Goal: Transaction & Acquisition: Download file/media

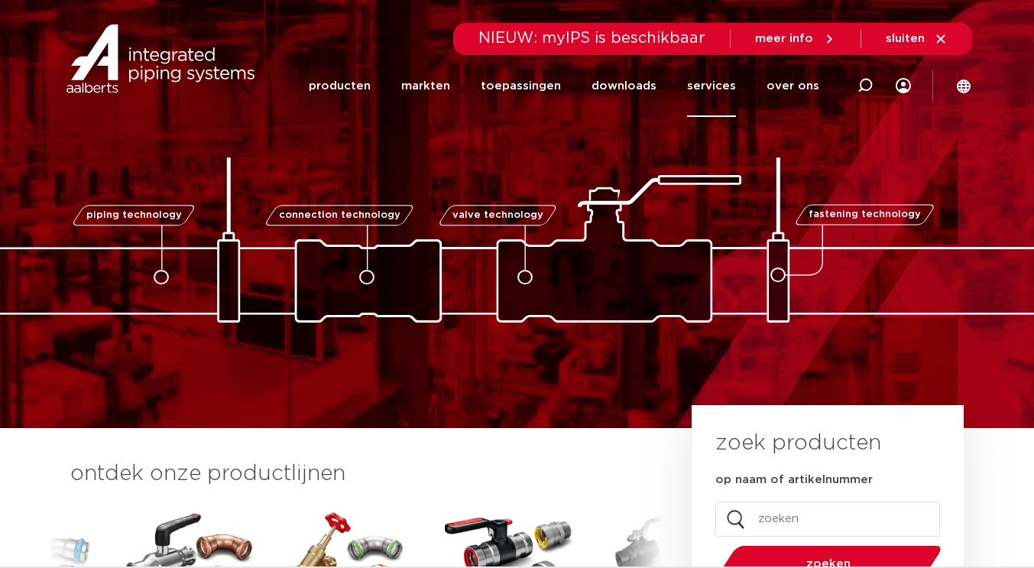
click at [716, 81] on link "services" at bounding box center [711, 86] width 49 height 62
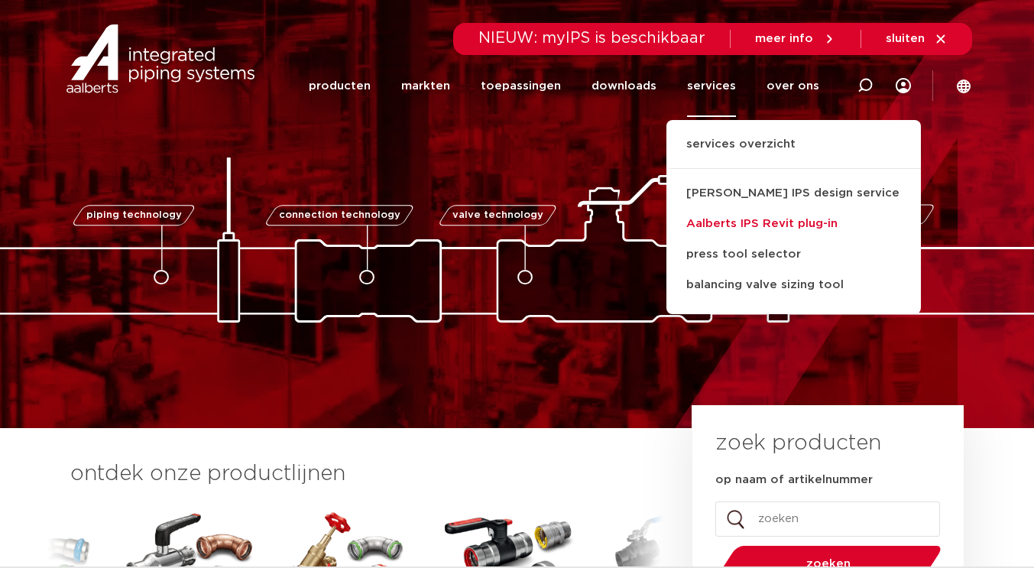
click at [751, 221] on link "Aalberts IPS Revit plug-in" at bounding box center [794, 224] width 255 height 31
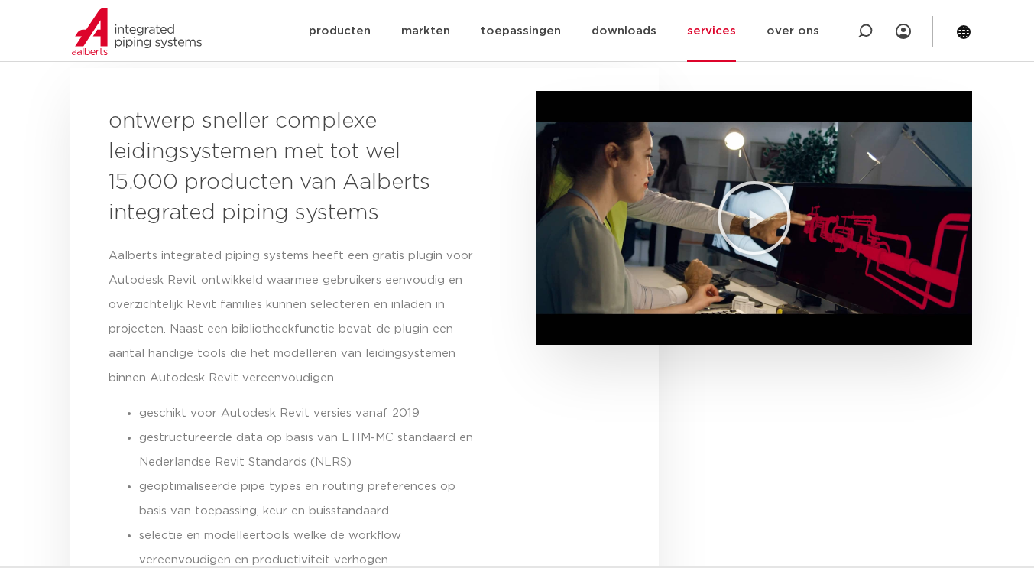
scroll to position [229, 0]
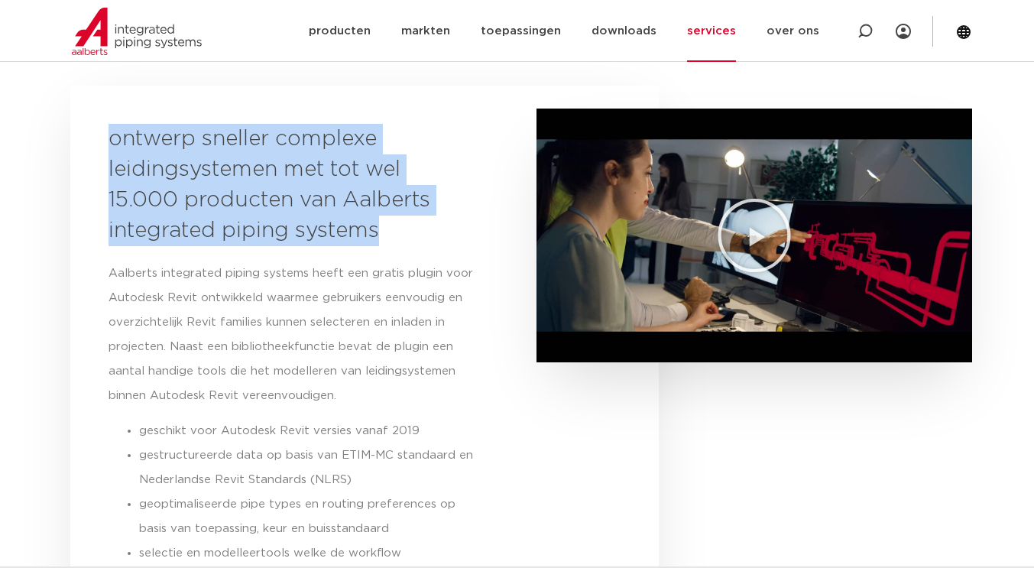
drag, startPoint x: 111, startPoint y: 136, endPoint x: 415, endPoint y: 224, distance: 316.8
click at [415, 224] on h3 "ontwerp sneller complexe leidingsystemen met tot wel 15.000 producten van Aalbe…" at bounding box center [277, 185] width 336 height 122
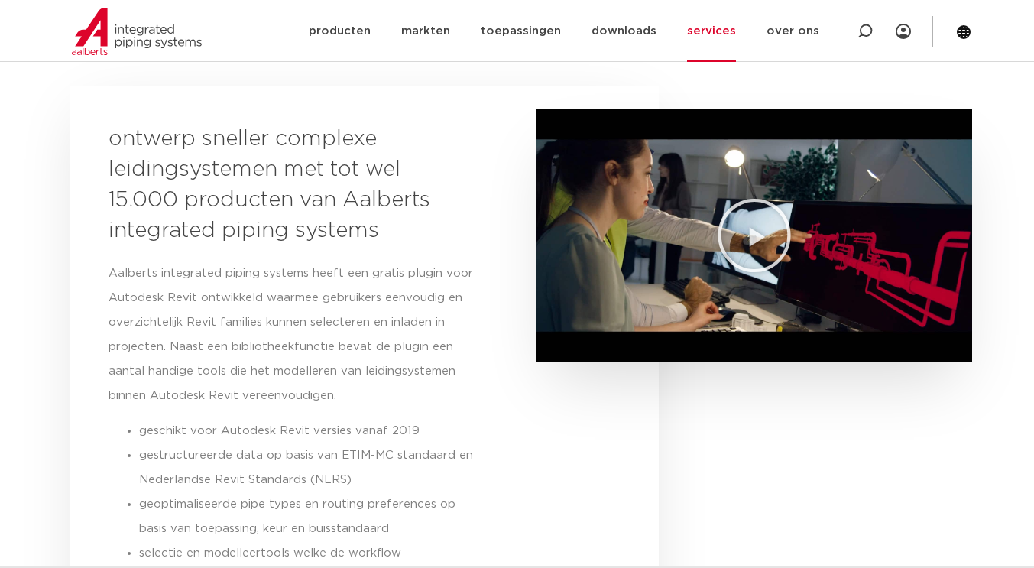
click at [479, 465] on li "gestructureerde data op basis van ETIM-MC standaard en Nederlandse Revit Standa…" at bounding box center [311, 467] width 344 height 49
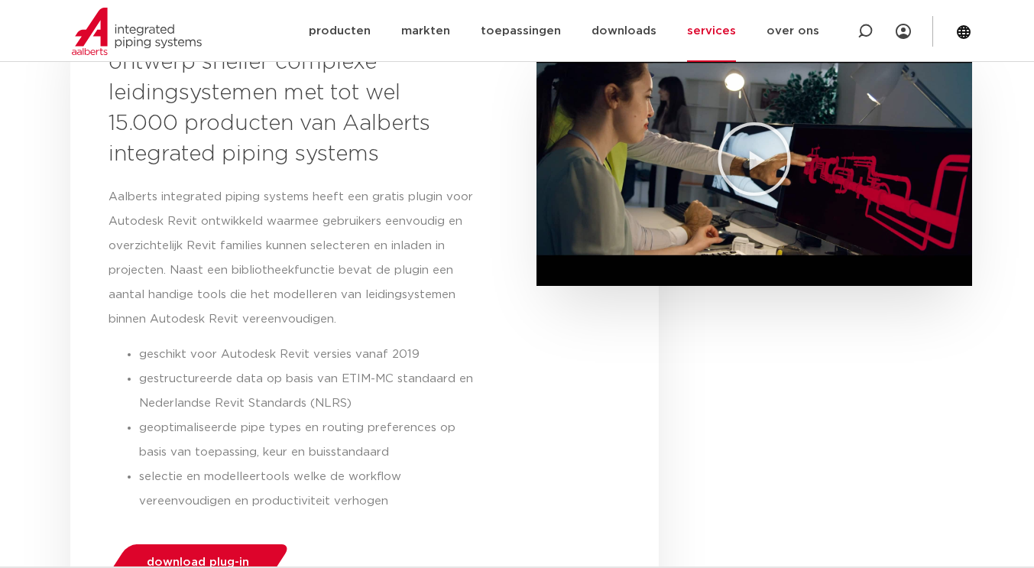
click at [165, 346] on li "geschikt voor Autodesk Revit versies vanaf 2019" at bounding box center [311, 355] width 344 height 24
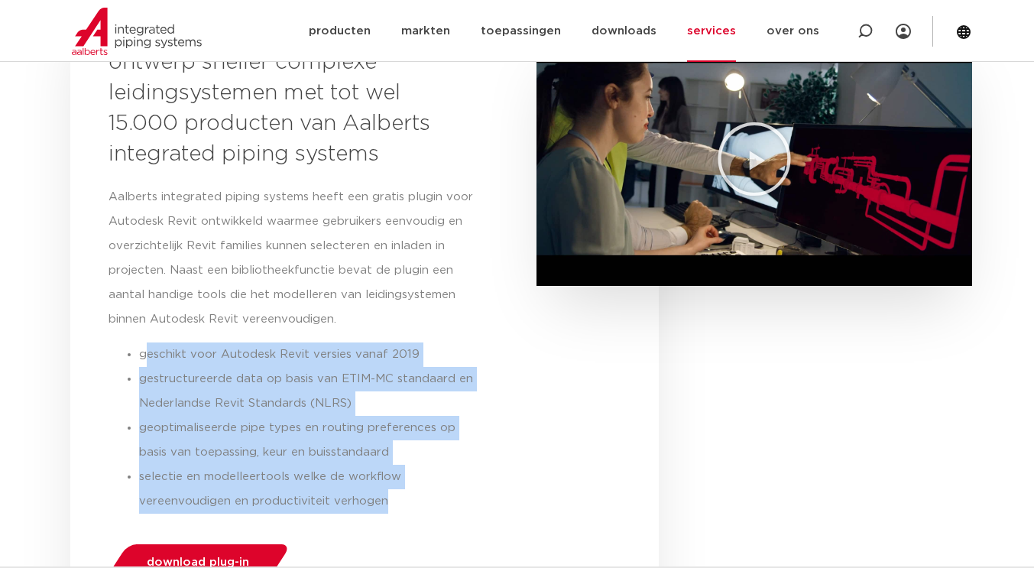
drag, startPoint x: 144, startPoint y: 356, endPoint x: 479, endPoint y: 504, distance: 366.3
click at [479, 504] on ul "geschikt voor Autodesk Revit versies vanaf 2019 gestructureerde data op basis v…" at bounding box center [296, 428] width 375 height 171
copy ul "eschikt voor Autodesk Revit versies vanaf 2019 gestructureerde data op basis va…"
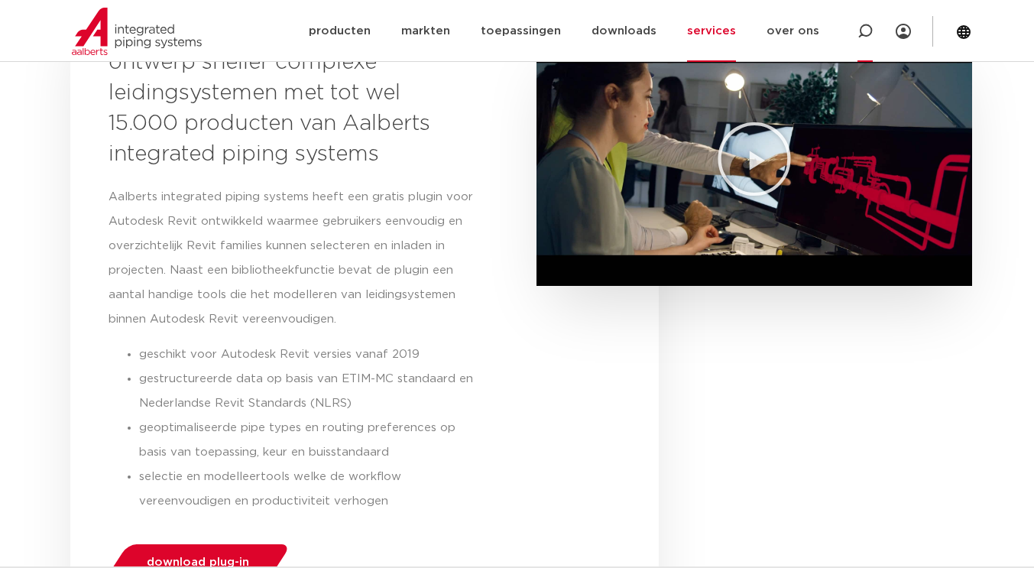
click at [866, 29] on icon at bounding box center [865, 31] width 15 height 15
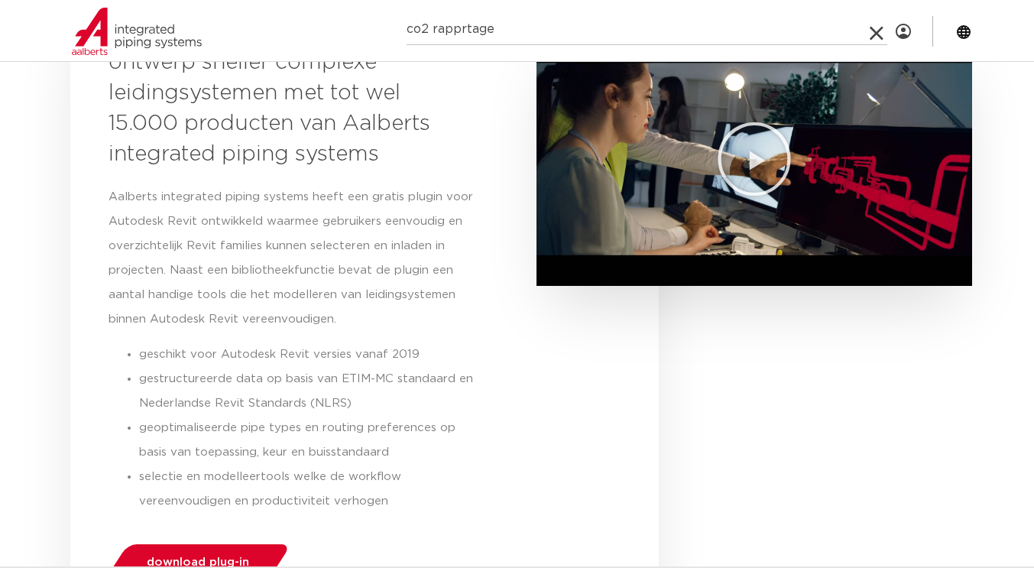
type input "co2 rapprtage"
click button "Zoeken" at bounding box center [0, 0] width 0 height 0
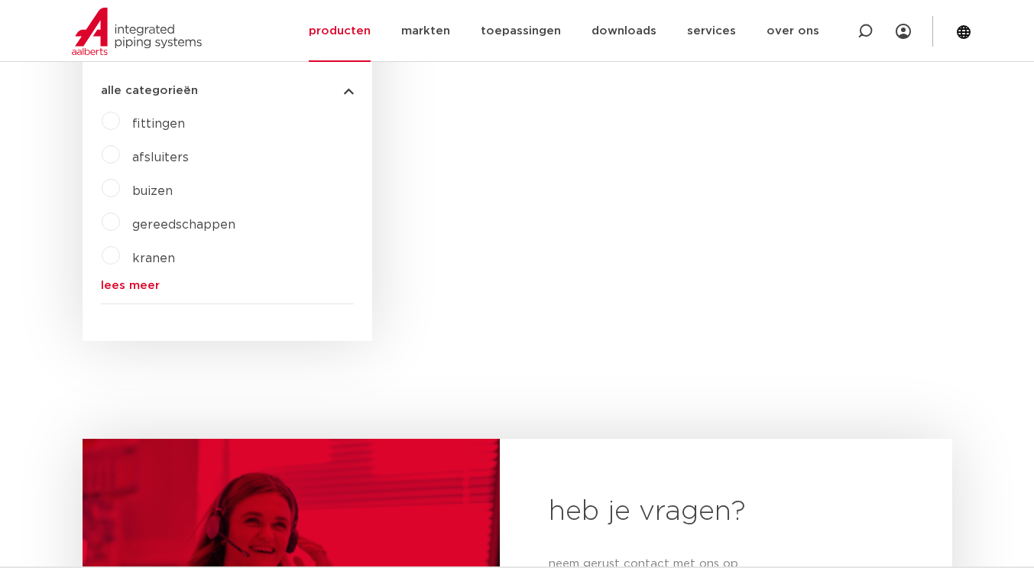
scroll to position [518, 0]
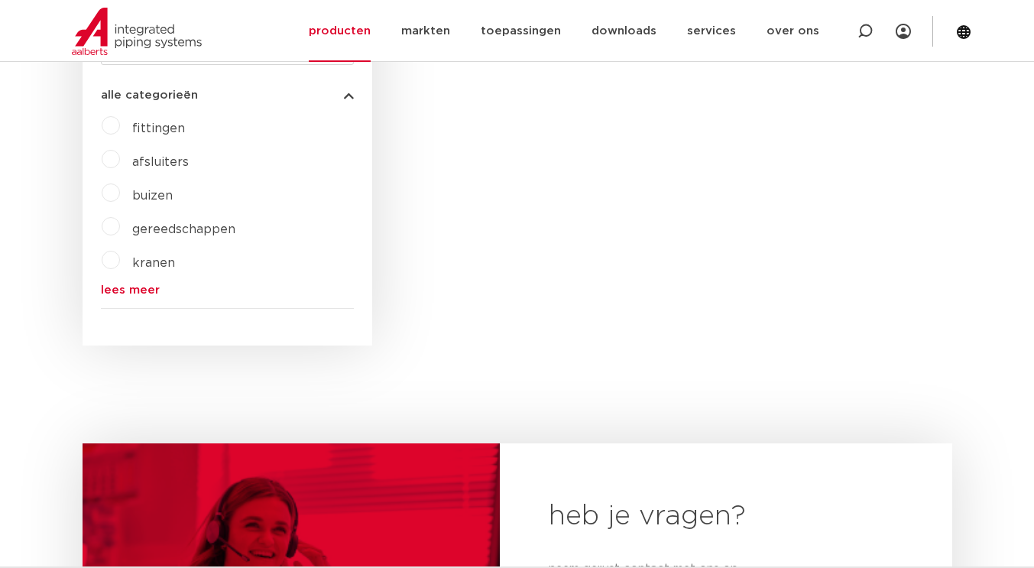
click at [123, 287] on link "lees meer" at bounding box center [227, 289] width 253 height 11
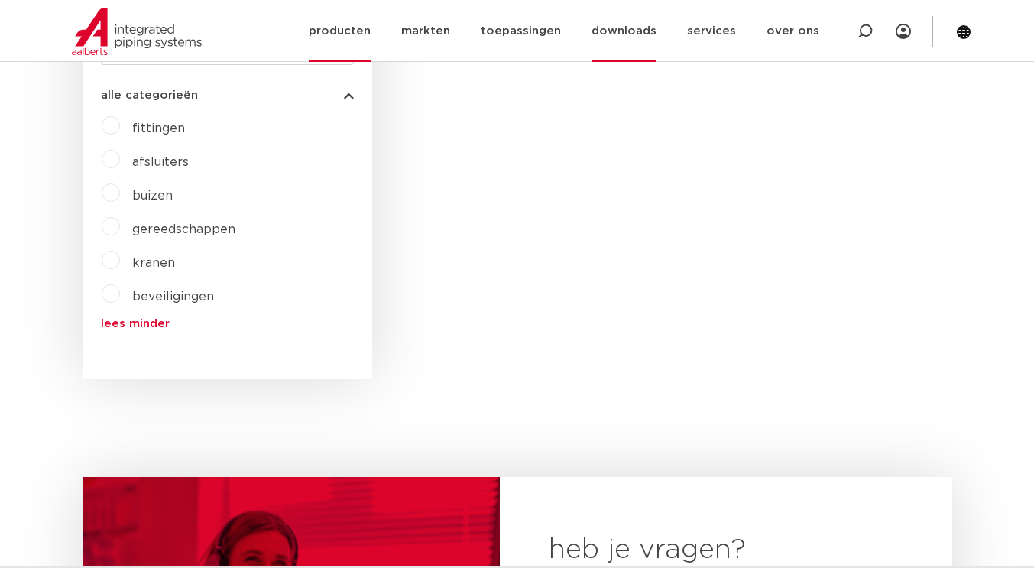
click at [655, 30] on link "downloads" at bounding box center [624, 31] width 65 height 62
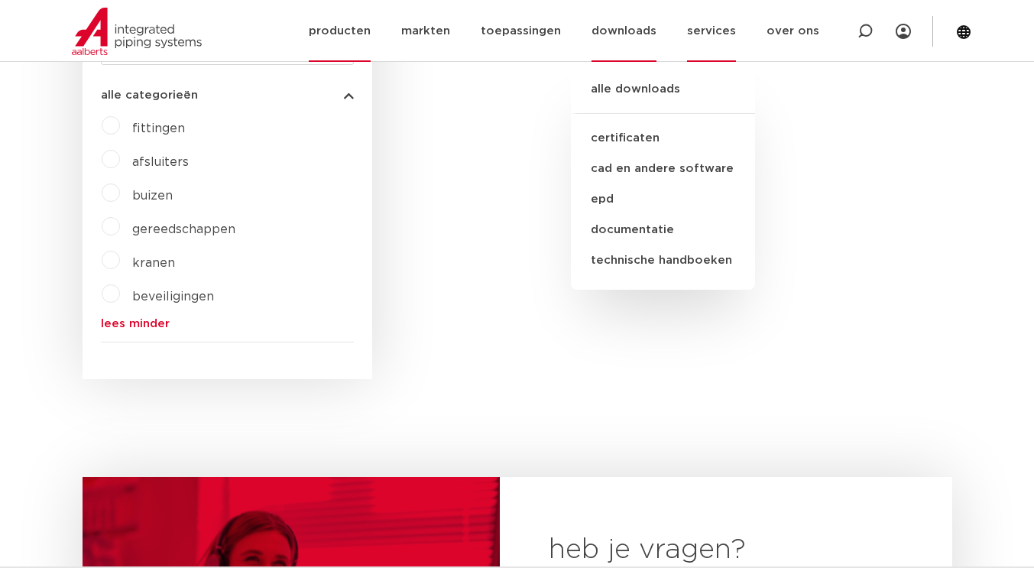
click at [712, 28] on link "services" at bounding box center [711, 31] width 49 height 62
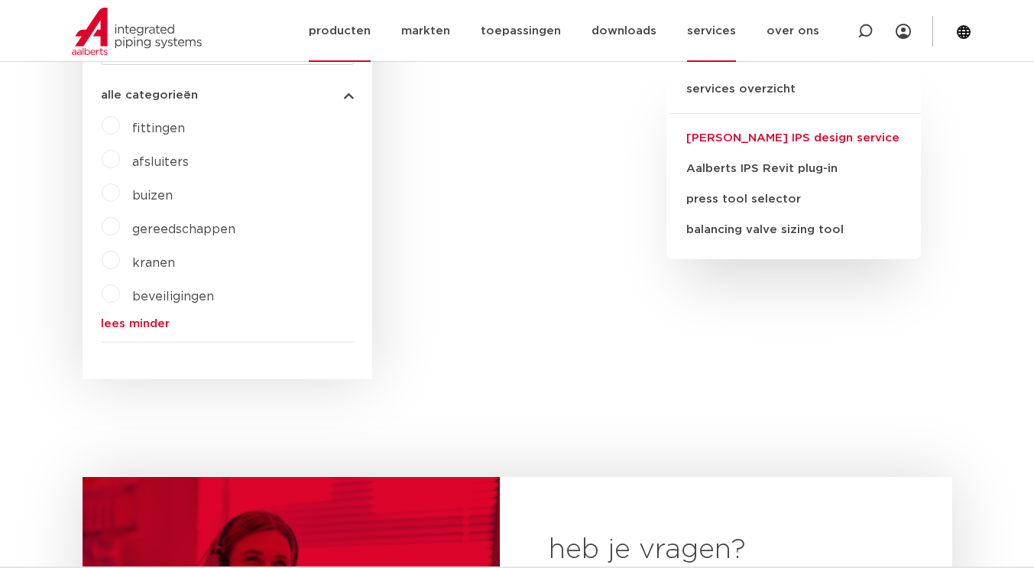
click at [722, 135] on link "[PERSON_NAME] IPS design service" at bounding box center [794, 138] width 255 height 31
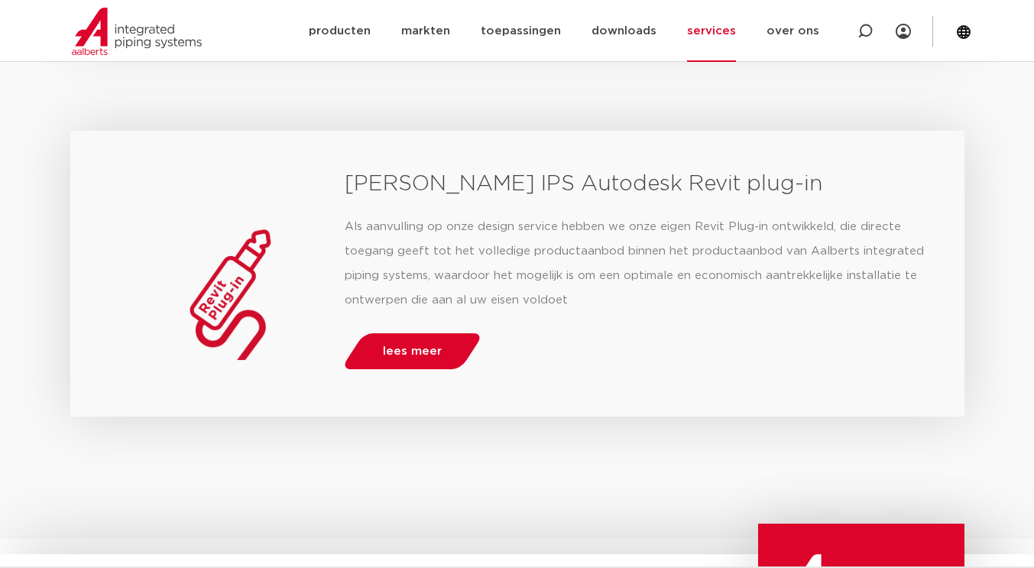
scroll to position [3058, 0]
click at [421, 349] on span "lees meer" at bounding box center [412, 351] width 59 height 11
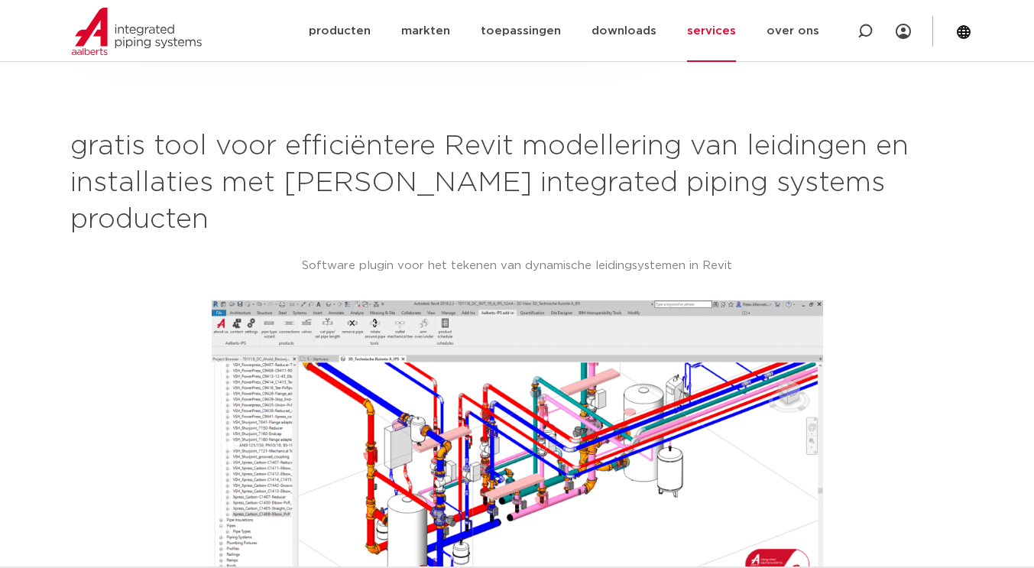
scroll to position [994, 0]
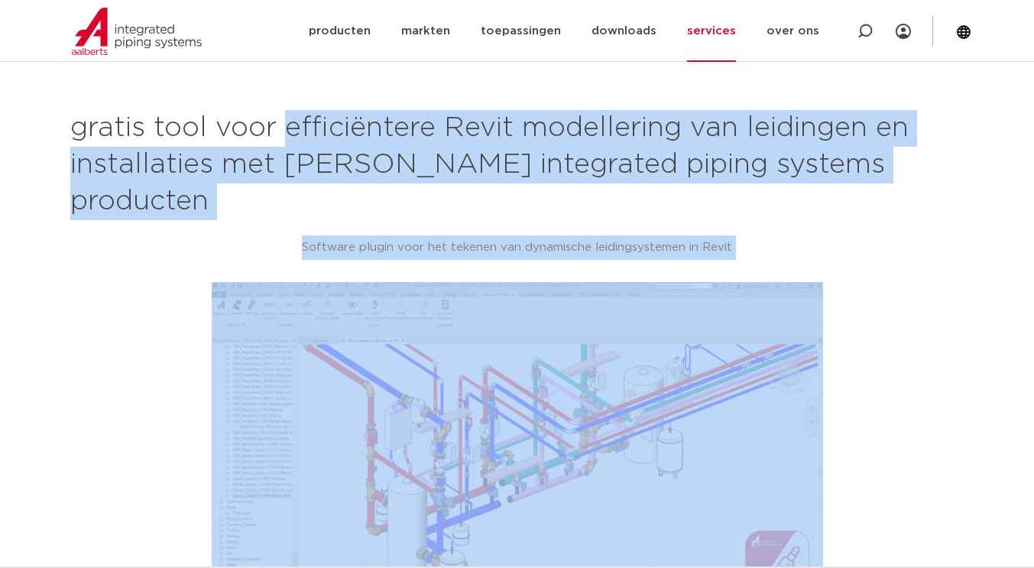
drag, startPoint x: 289, startPoint y: 124, endPoint x: 909, endPoint y: 318, distance: 649.8
click at [909, 318] on div "gratis tool voor efficiëntere Revit modellering van leidingen en installaties m…" at bounding box center [518, 422] width 910 height 640
click at [928, 476] on div at bounding box center [517, 448] width 879 height 332
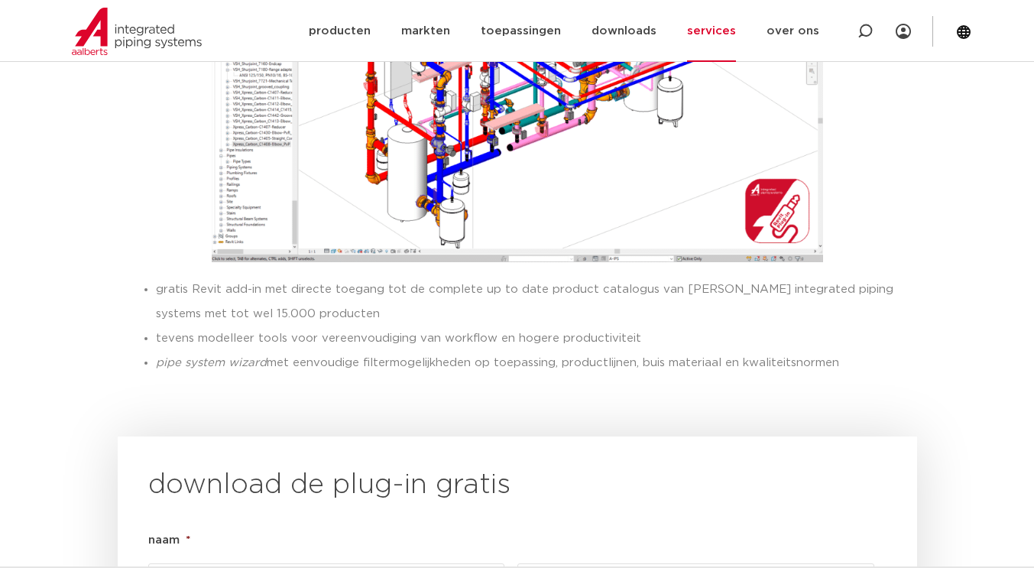
scroll to position [1040, 0]
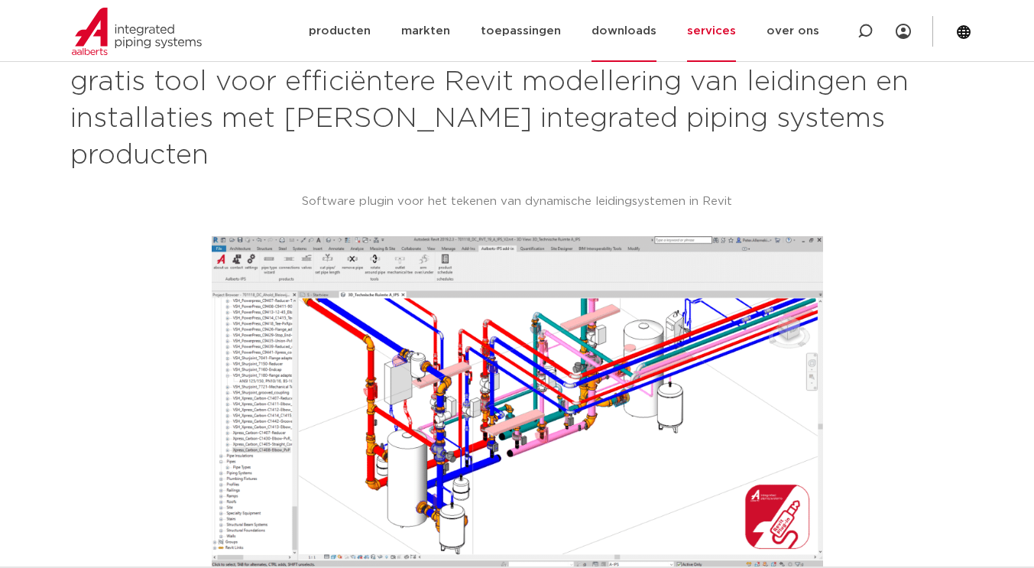
click at [651, 31] on link "downloads" at bounding box center [624, 31] width 65 height 62
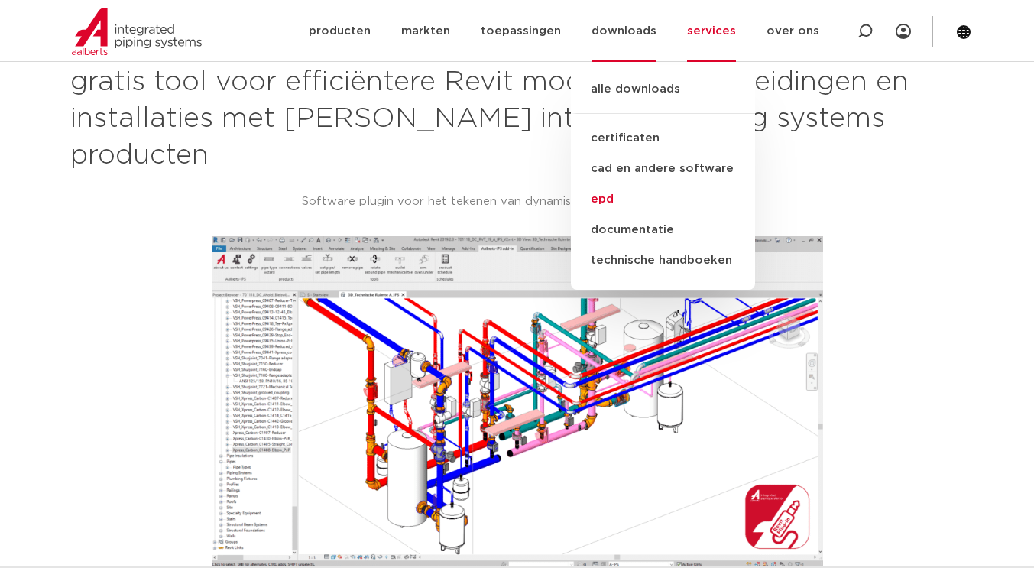
click at [614, 206] on link "epd" at bounding box center [663, 199] width 184 height 31
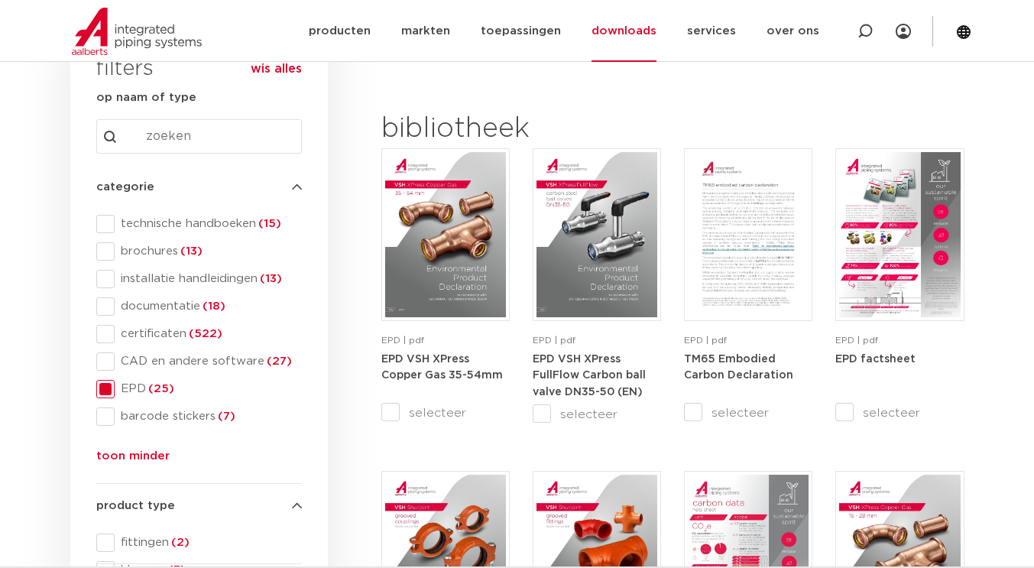
scroll to position [153, 0]
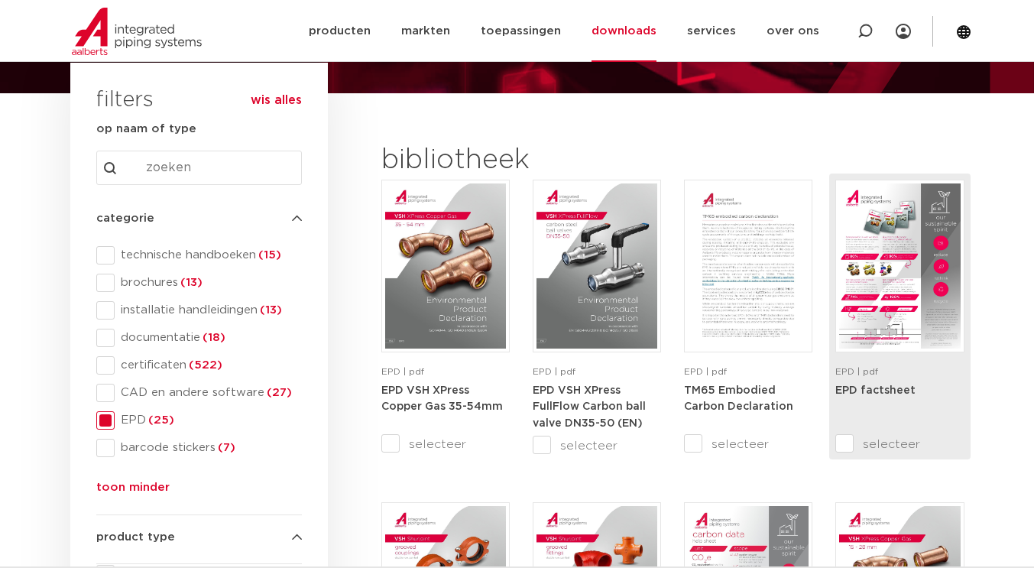
click at [896, 281] on img at bounding box center [900, 266] width 121 height 165
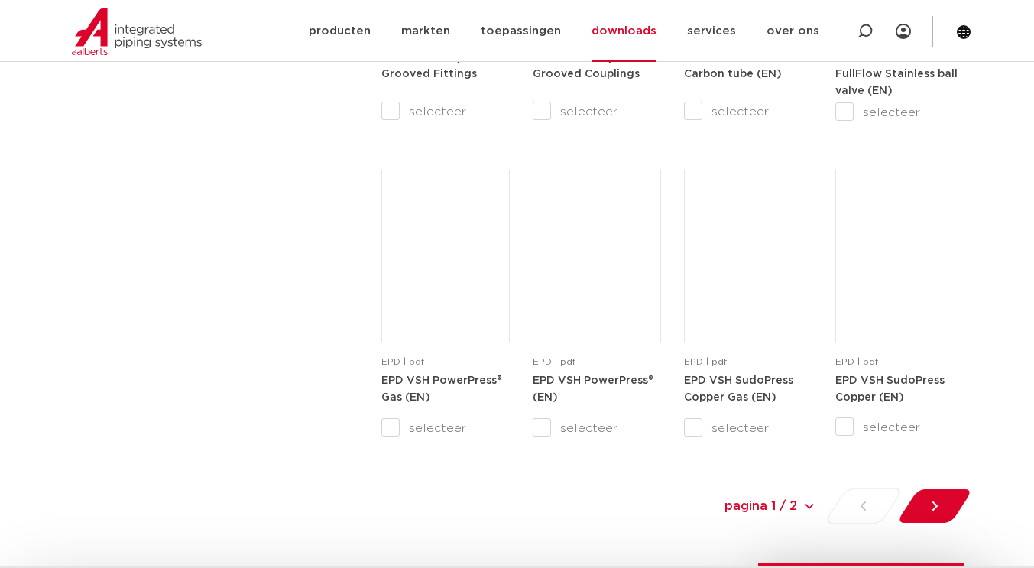
scroll to position [1529, 0]
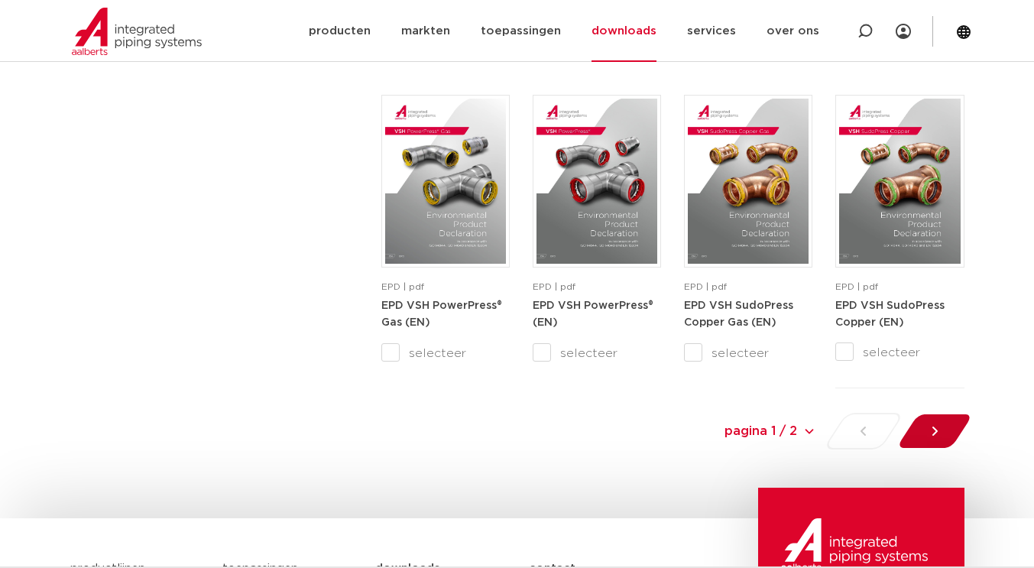
click at [927, 430] on icon at bounding box center [934, 431] width 15 height 15
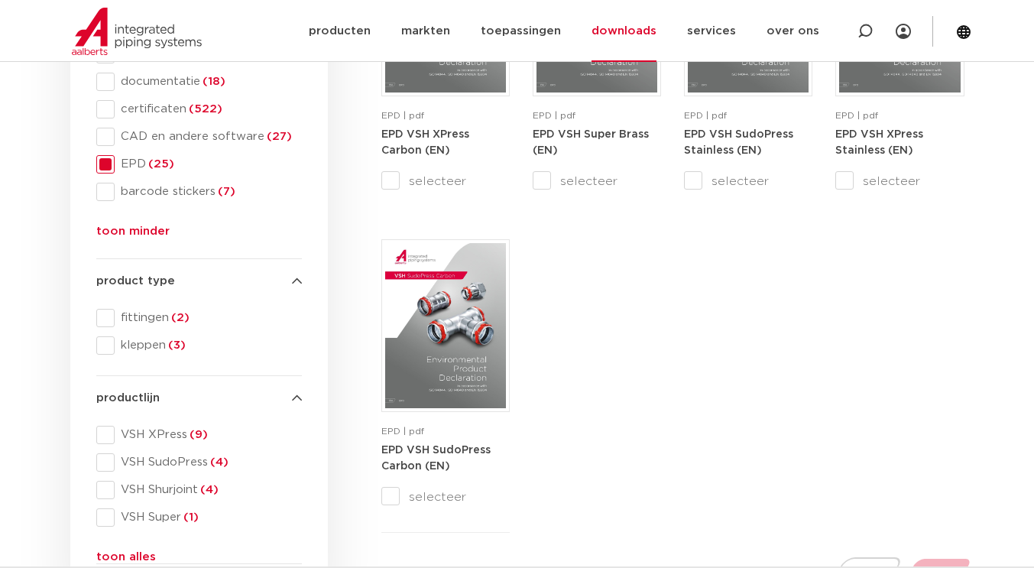
scroll to position [791, 0]
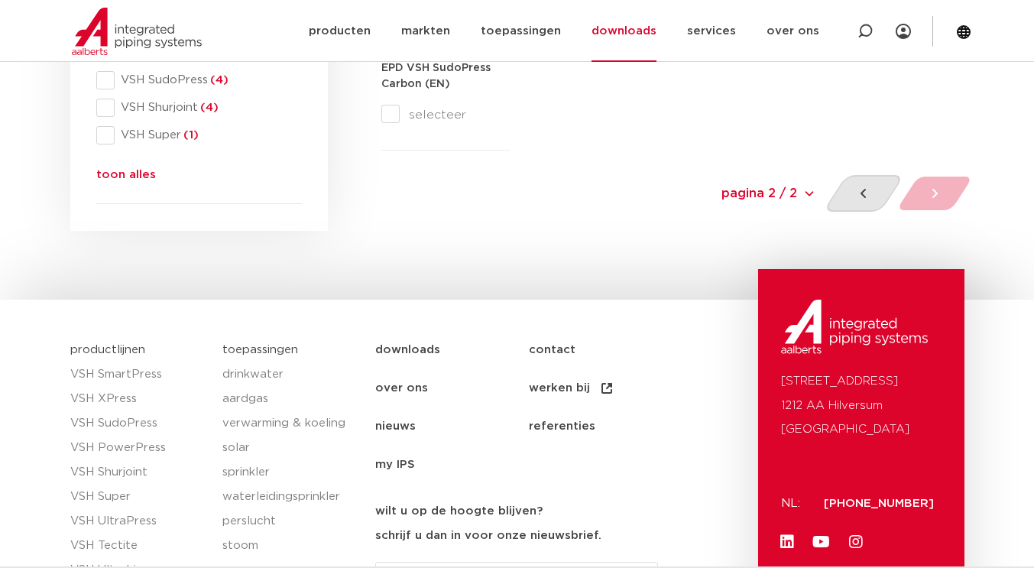
click at [856, 187] on icon at bounding box center [863, 193] width 15 height 15
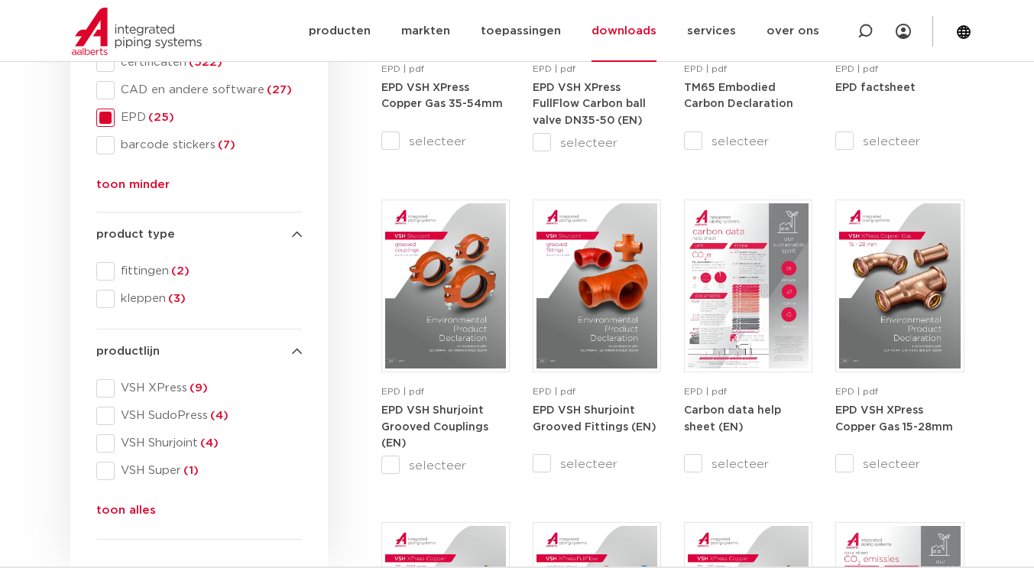
scroll to position [459, 0]
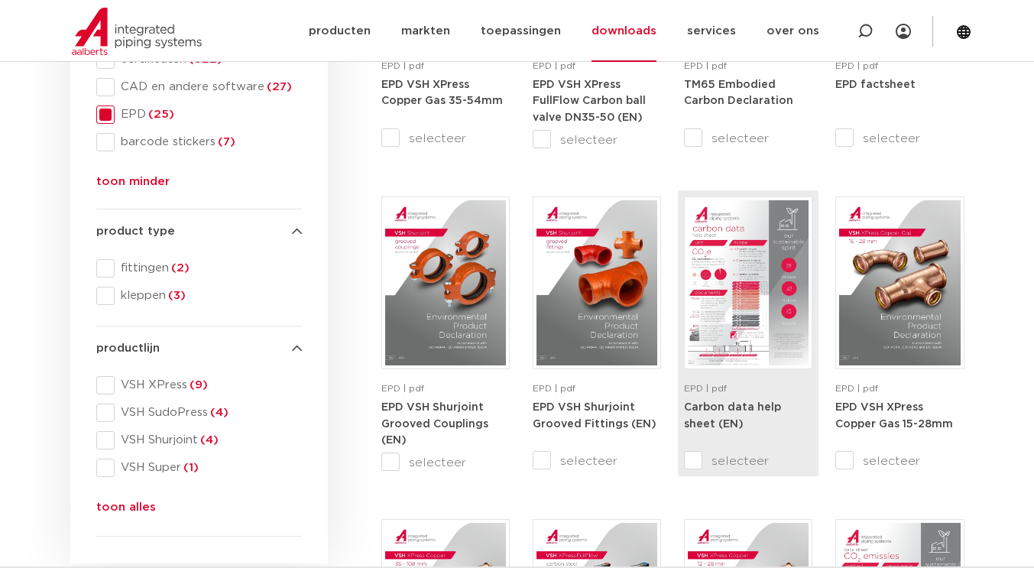
click at [761, 289] on img at bounding box center [748, 282] width 121 height 165
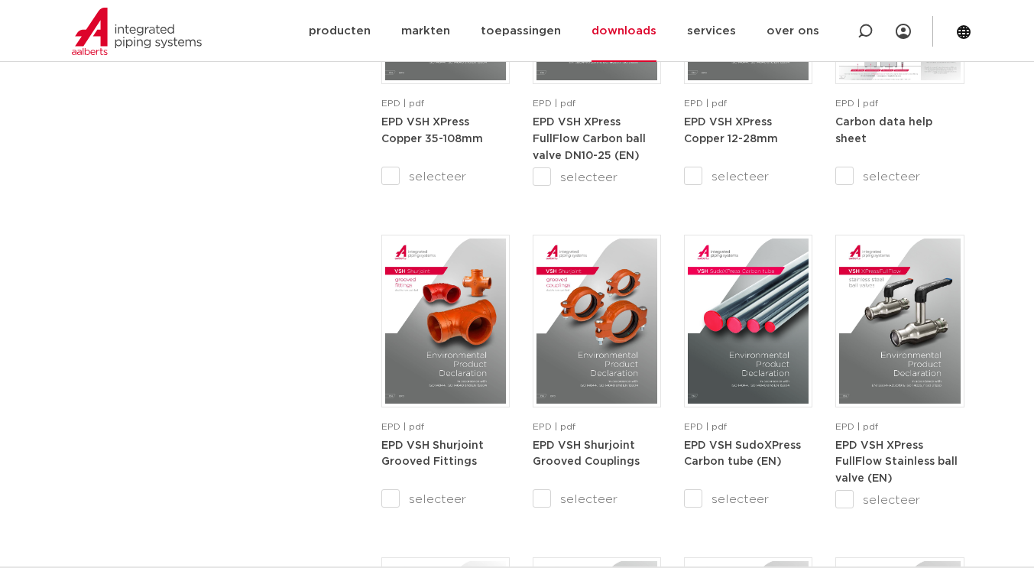
scroll to position [1070, 0]
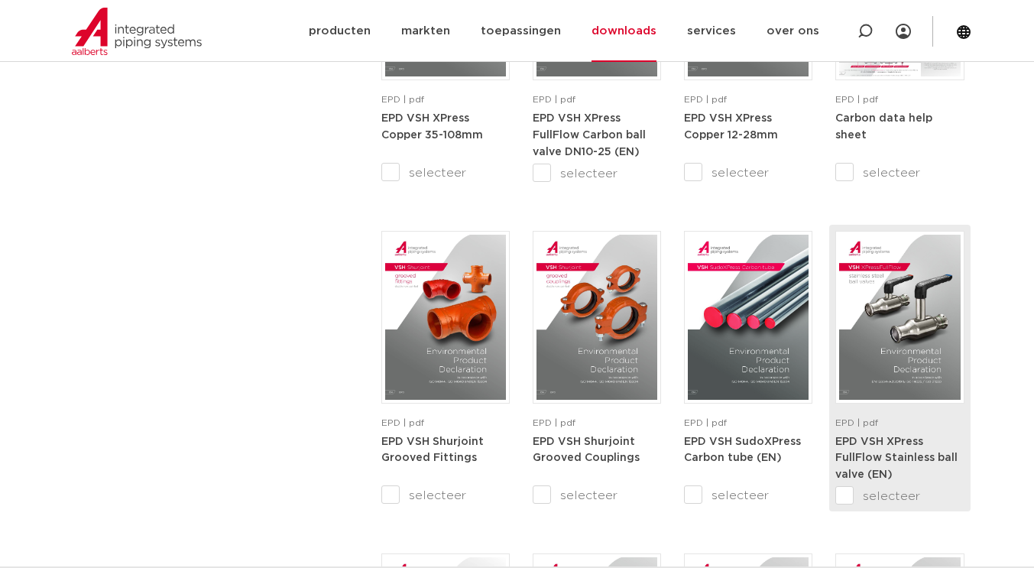
click at [907, 358] on img at bounding box center [900, 317] width 121 height 165
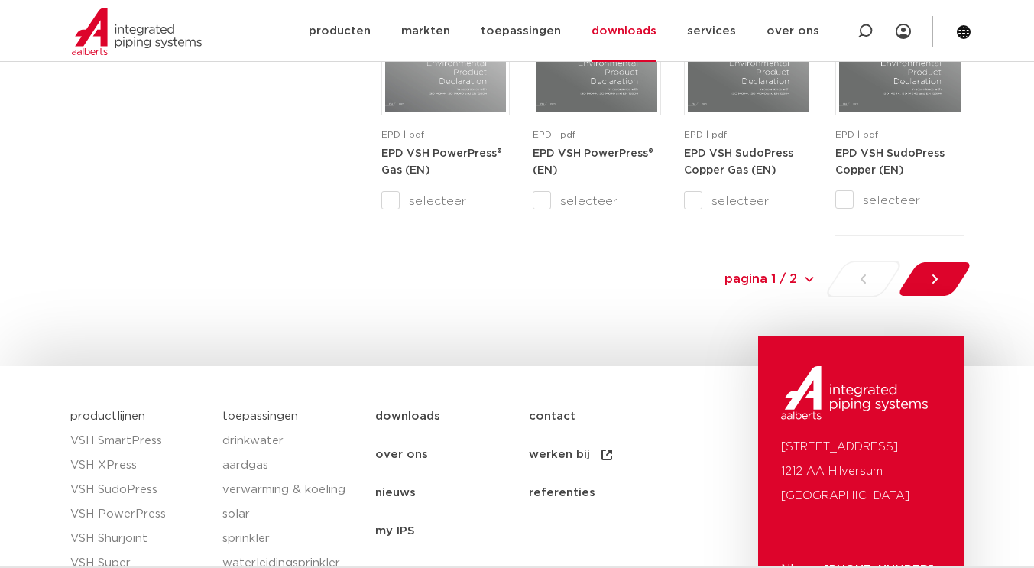
scroll to position [1682, 0]
click at [936, 279] on icon at bounding box center [934, 278] width 5 height 9
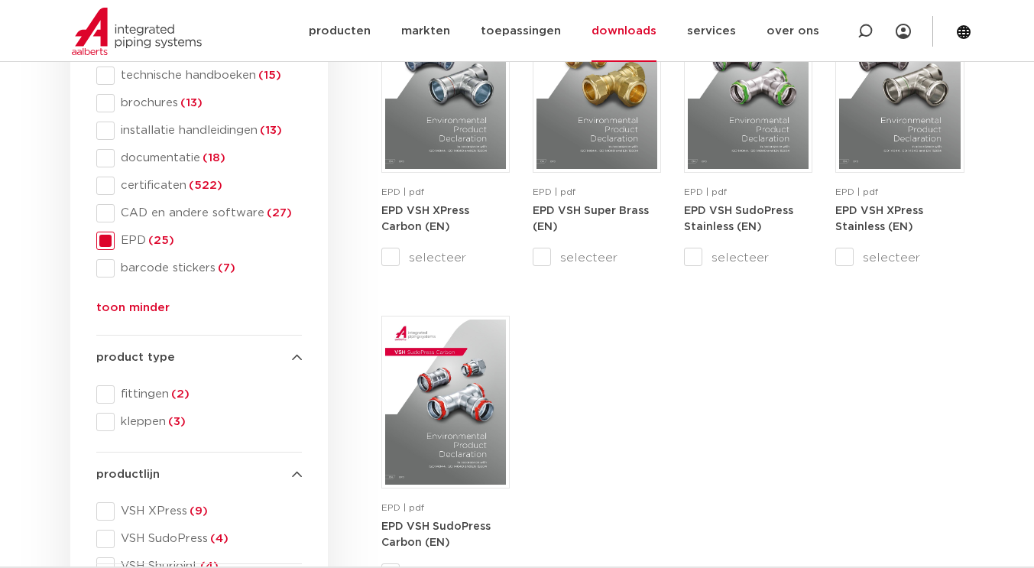
scroll to position [103, 0]
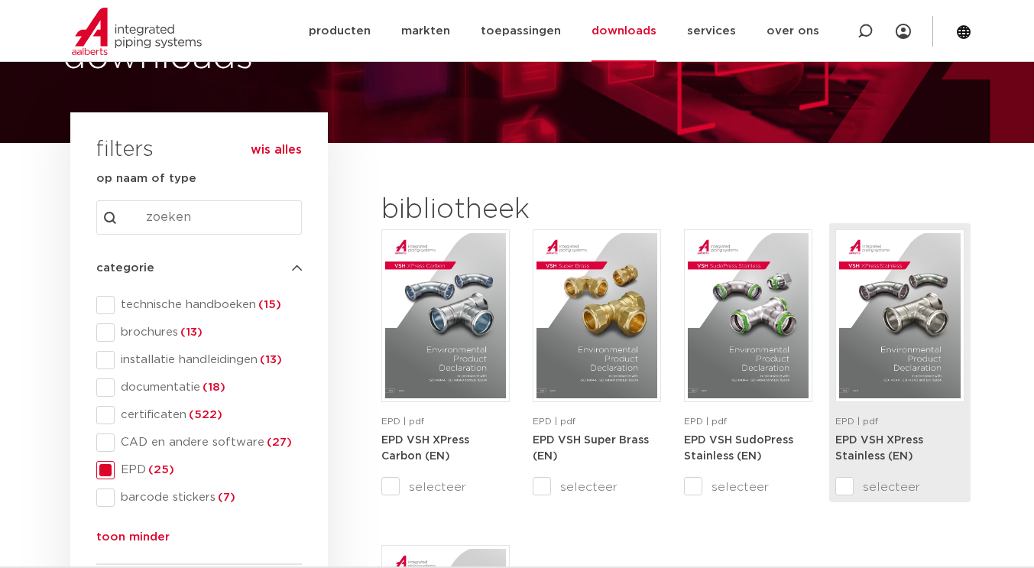
click at [879, 378] on img at bounding box center [900, 315] width 121 height 165
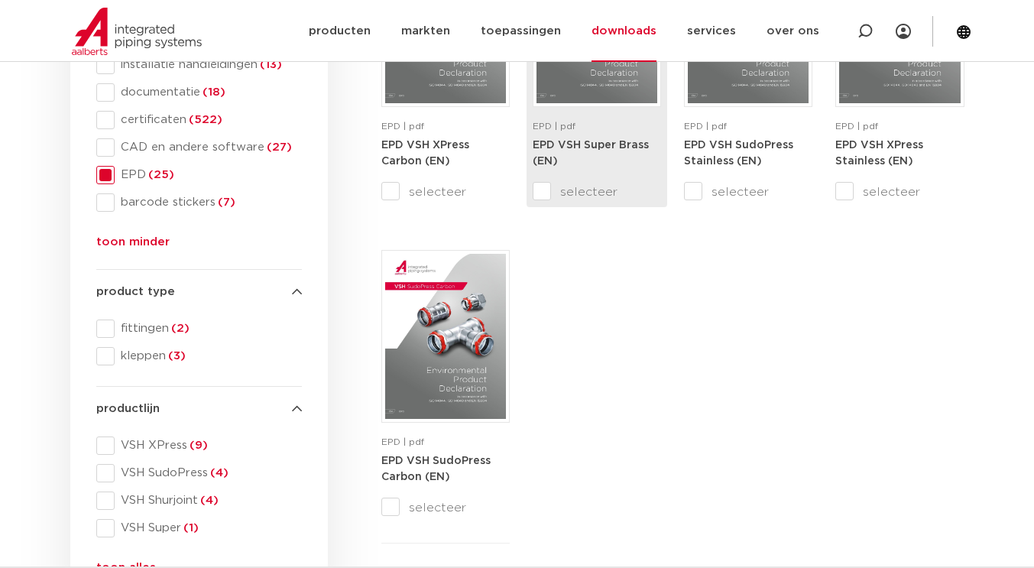
scroll to position [459, 0]
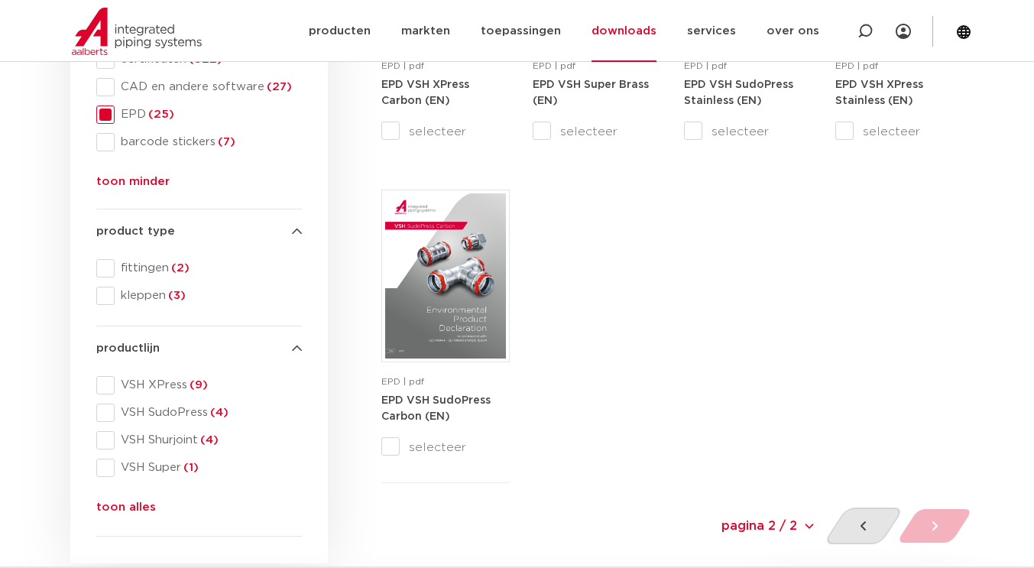
click at [862, 527] on icon at bounding box center [863, 525] width 5 height 9
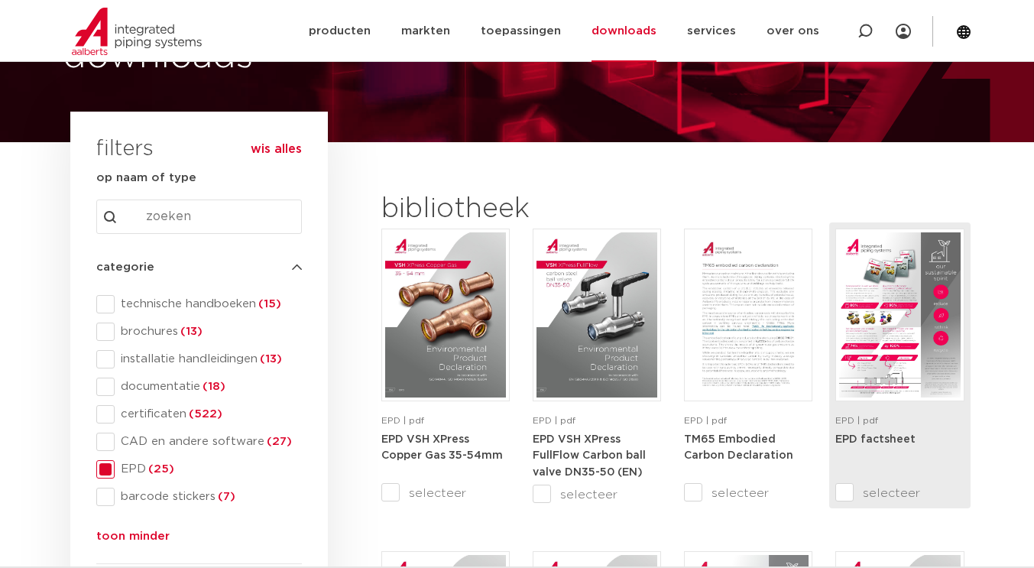
scroll to position [103, 0]
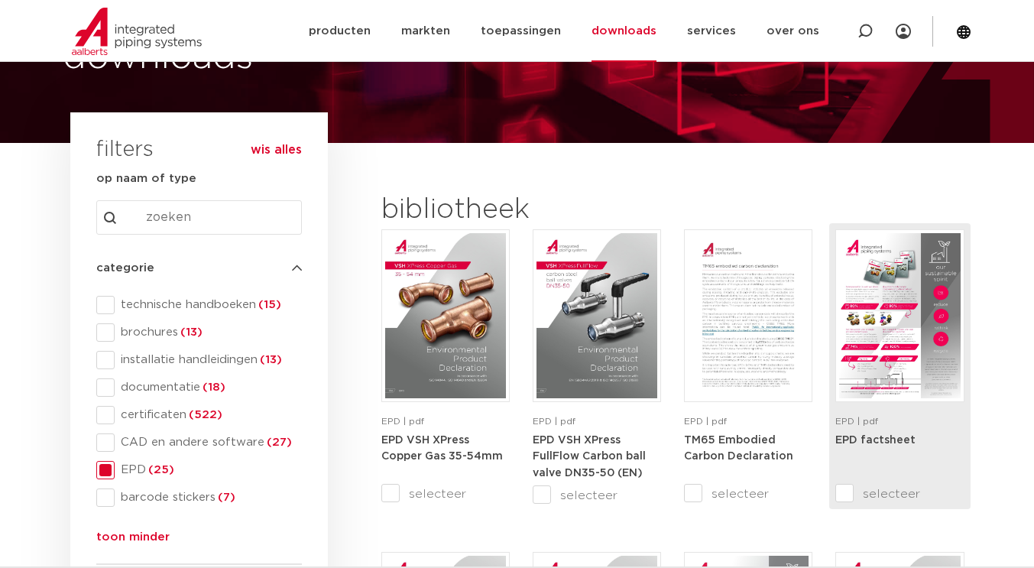
click at [881, 326] on img at bounding box center [900, 315] width 121 height 165
